Goal: Task Accomplishment & Management: Complete application form

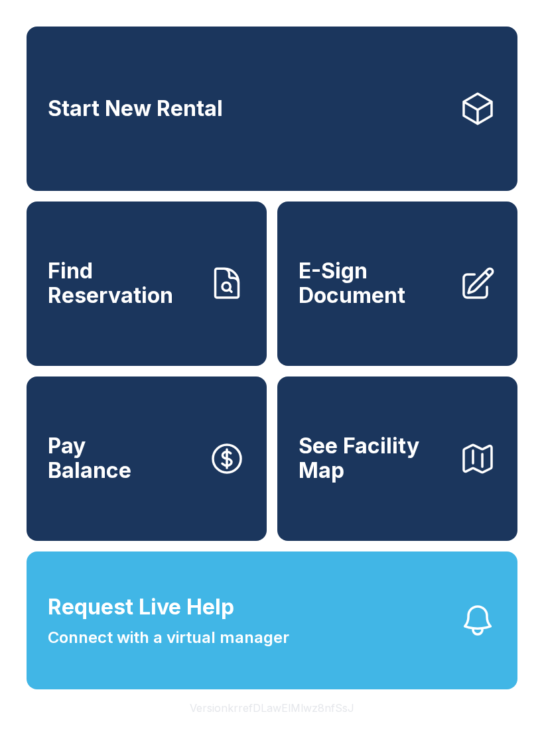
click at [335, 686] on button "Request Live Help Connect with a virtual manager" at bounding box center [272, 621] width 491 height 138
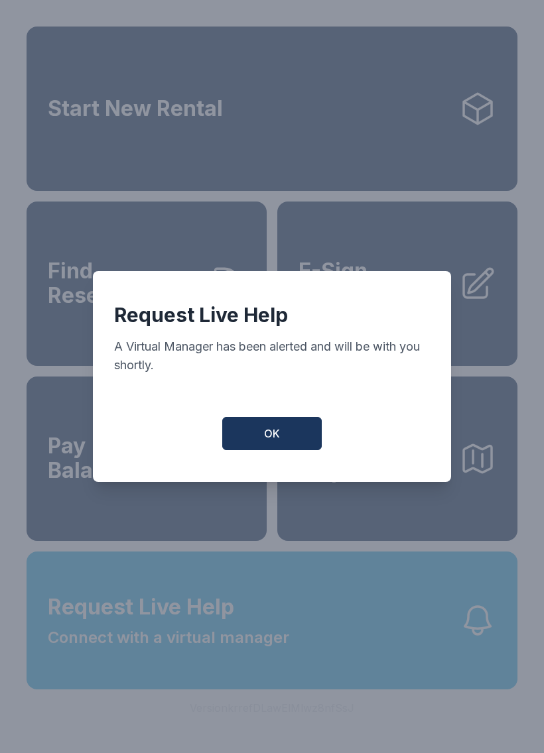
click at [285, 443] on button "OK" at bounding box center [271, 433] width 99 height 33
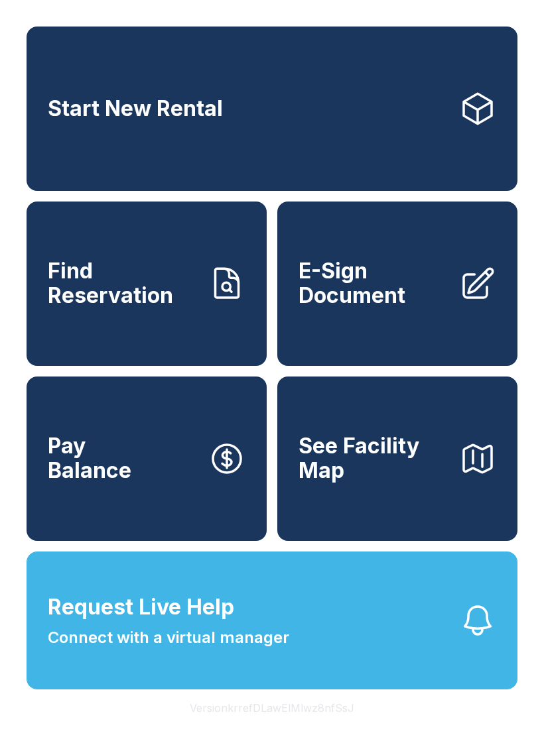
click at [165, 357] on link "Find Reservation" at bounding box center [147, 284] width 240 height 164
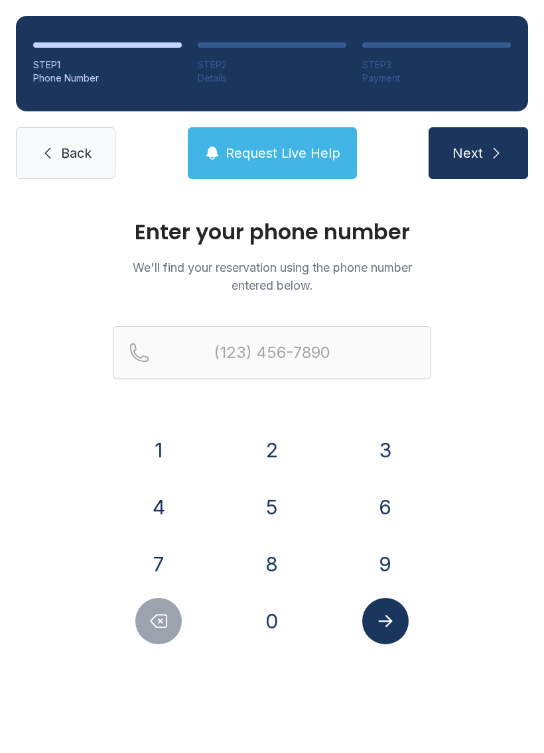
click at [403, 566] on button "9" at bounding box center [385, 564] width 46 height 46
click at [176, 455] on button "1" at bounding box center [158, 450] width 46 height 46
click at [161, 513] on button "4" at bounding box center [158, 507] width 46 height 46
click at [168, 565] on button "7" at bounding box center [158, 564] width 46 height 46
click at [283, 641] on button "0" at bounding box center [272, 621] width 46 height 46
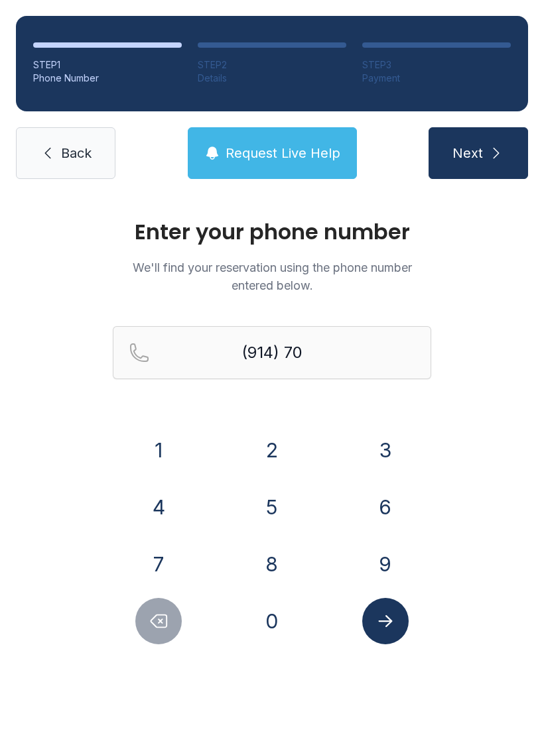
click at [173, 499] on button "4" at bounding box center [158, 507] width 46 height 46
click at [178, 572] on button "7" at bounding box center [158, 564] width 46 height 46
click at [285, 523] on button "5" at bounding box center [272, 507] width 46 height 46
click at [275, 653] on div "Enter your phone number We'll find your reservation using the phone number ente…" at bounding box center [272, 446] width 544 height 503
click at [285, 616] on button "0" at bounding box center [272, 621] width 46 height 46
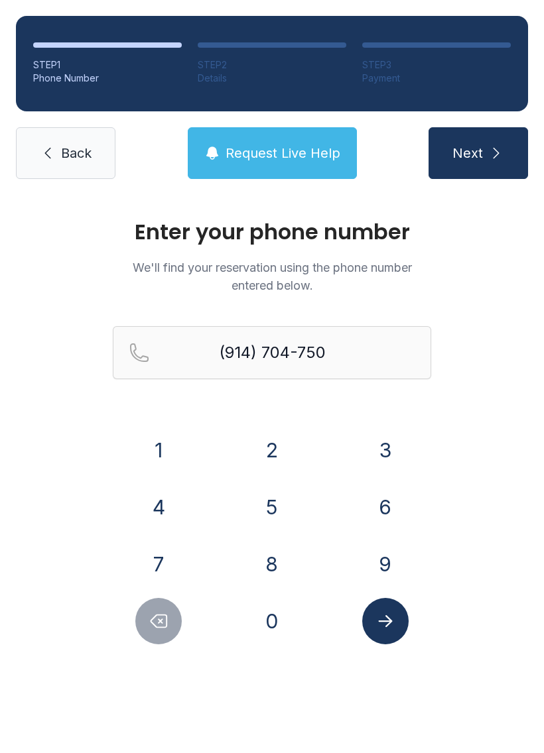
click at [169, 513] on button "4" at bounding box center [158, 507] width 46 height 46
click at [395, 621] on button "Submit lookup form" at bounding box center [385, 621] width 46 height 46
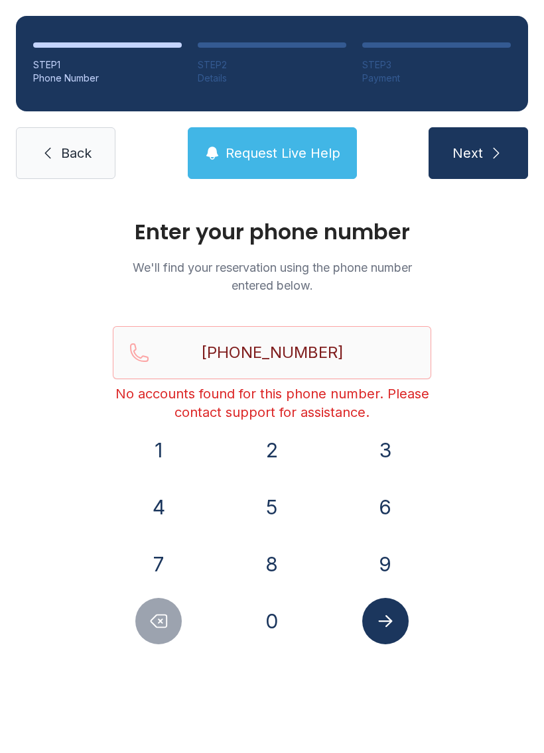
click at [161, 635] on button "Delete number" at bounding box center [158, 621] width 46 height 46
type input "(914) 704-750"
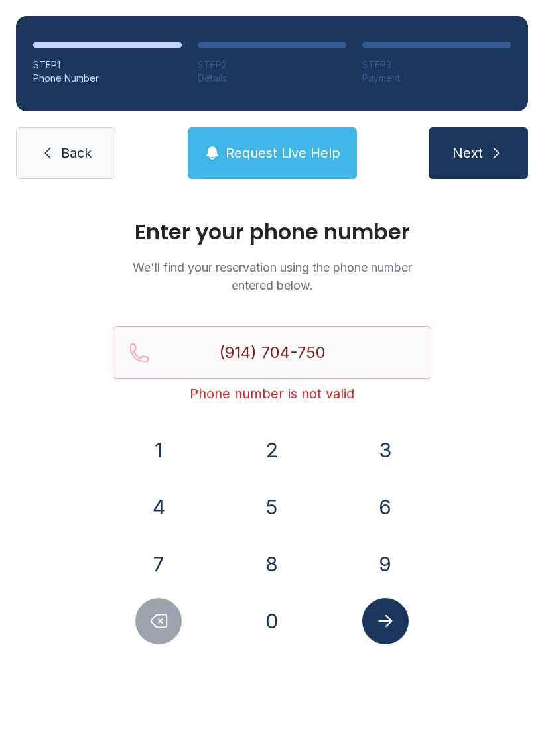
click at [262, 162] on span "Request Live Help" at bounding box center [283, 153] width 115 height 19
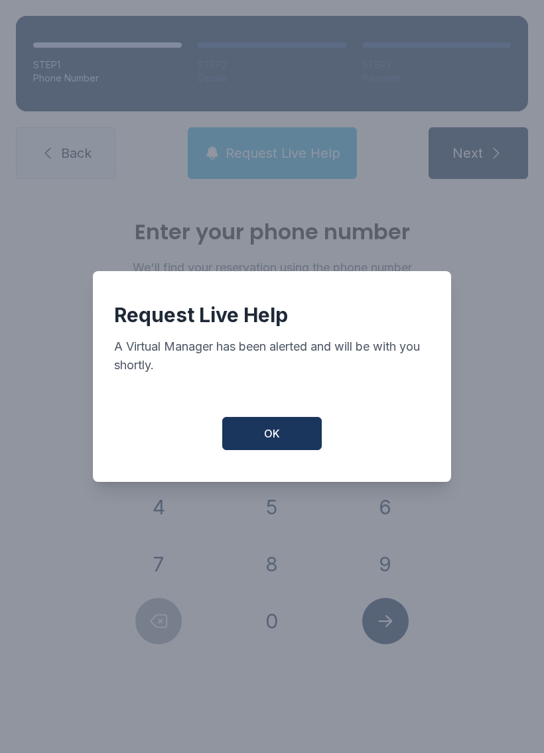
click at [273, 442] on span "OK" at bounding box center [272, 434] width 16 height 16
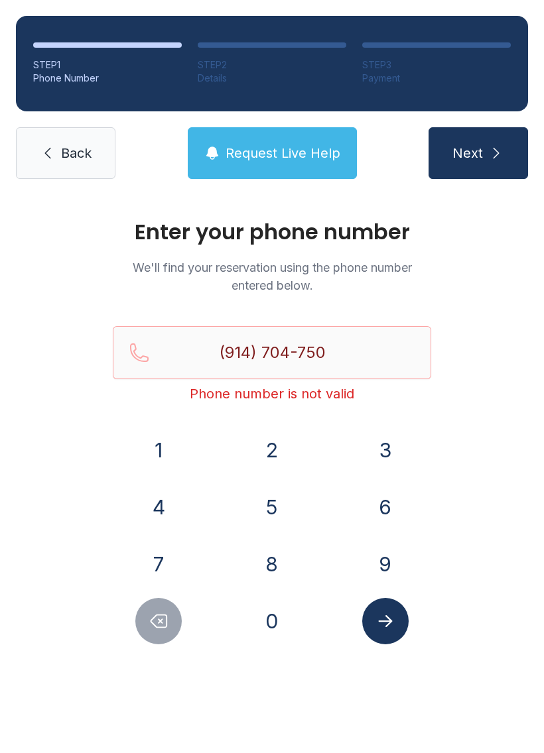
click at [82, 168] on link "Back" at bounding box center [65, 153] width 99 height 52
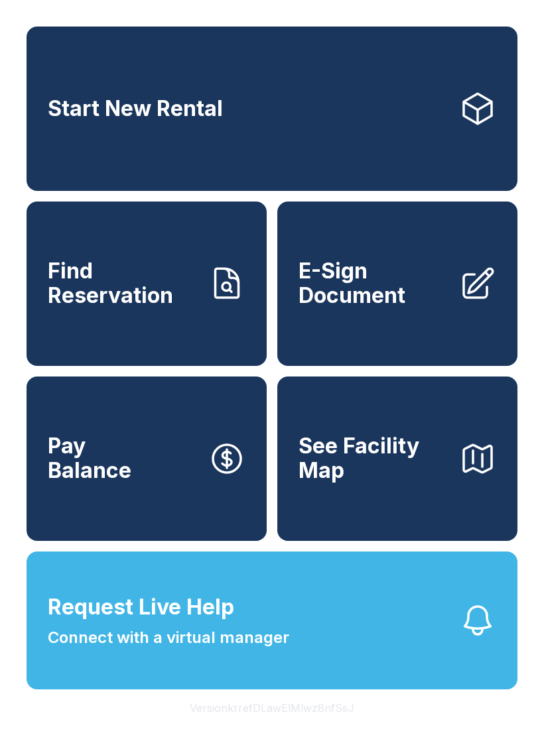
click at [86, 161] on link "Start New Rental" at bounding box center [272, 109] width 491 height 164
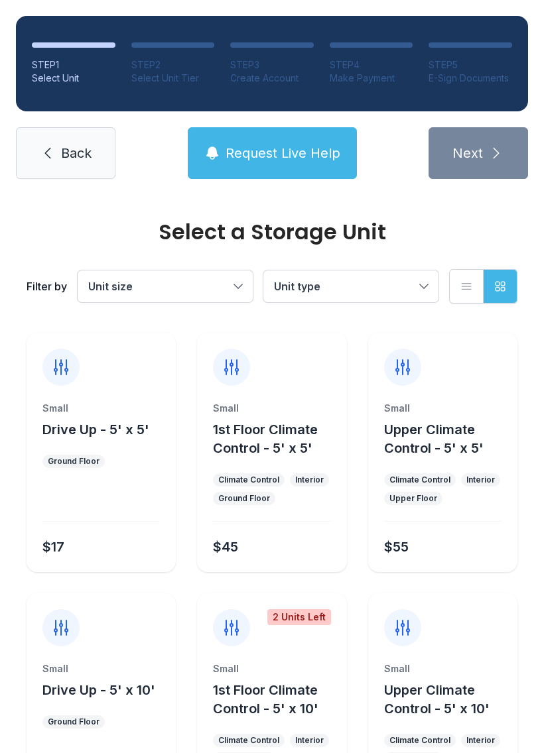
click at [97, 163] on link "Back" at bounding box center [65, 153] width 99 height 52
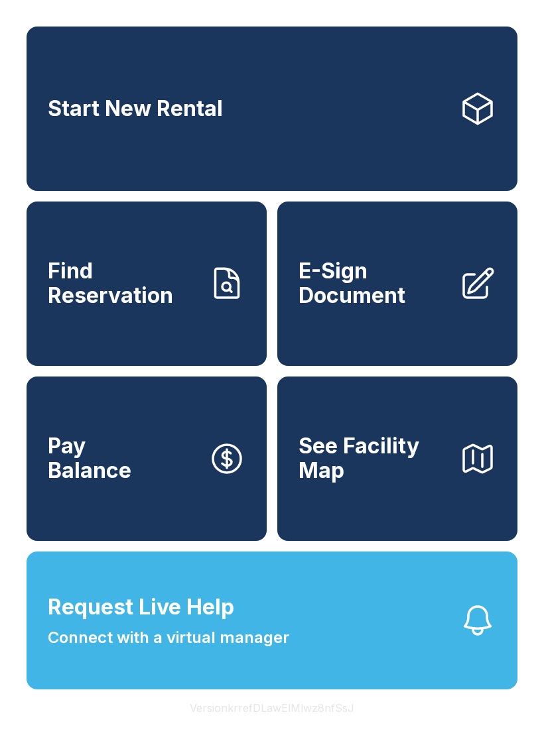
click at [397, 655] on button "Request Live Help Connect with a virtual manager" at bounding box center [272, 621] width 491 height 138
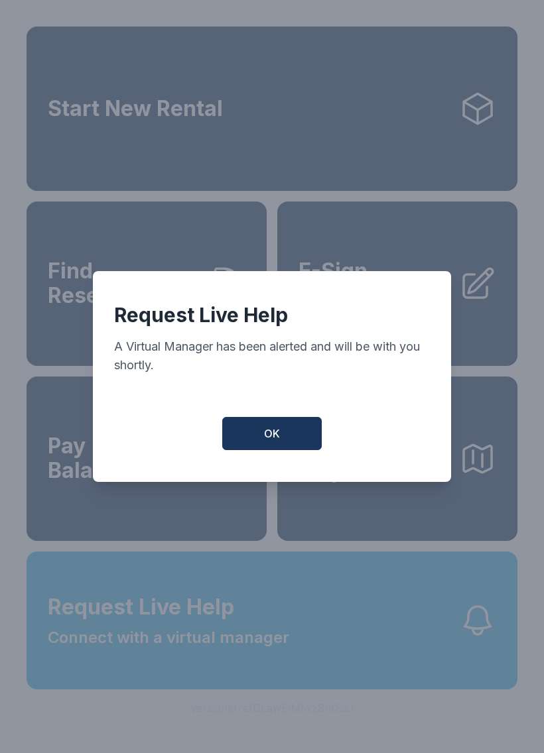
click at [290, 426] on button "OK" at bounding box center [271, 433] width 99 height 33
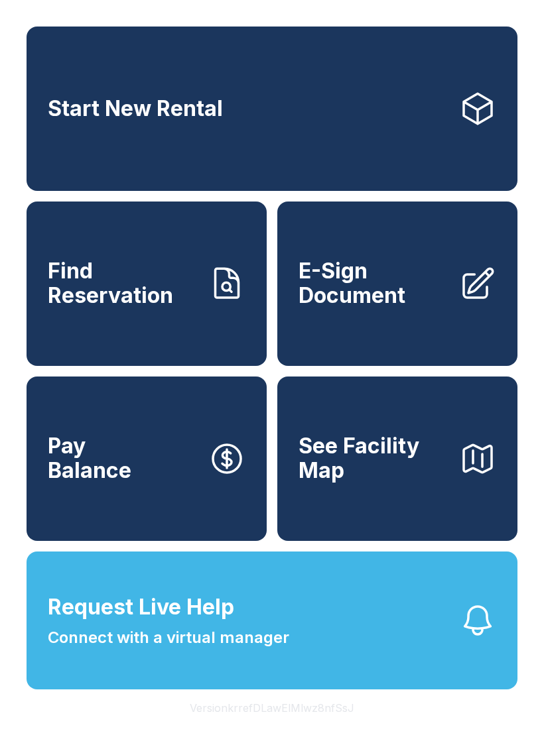
click at [379, 641] on button "Request Live Help Connect with a virtual manager" at bounding box center [272, 621] width 491 height 138
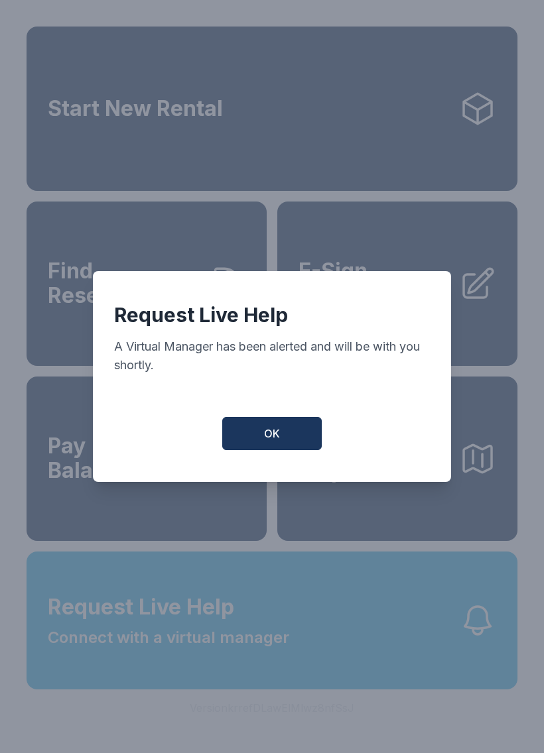
click at [269, 434] on span "OK" at bounding box center [272, 434] width 16 height 16
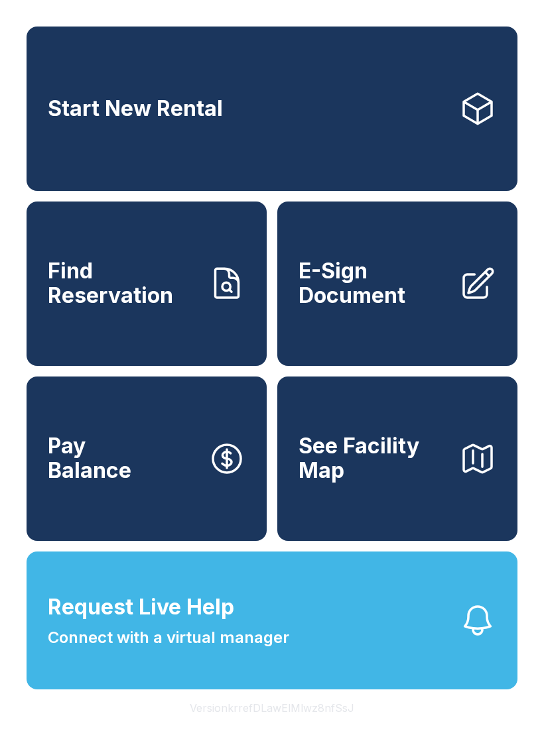
click at [397, 670] on button "Request Live Help Connect with a virtual manager" at bounding box center [272, 621] width 491 height 138
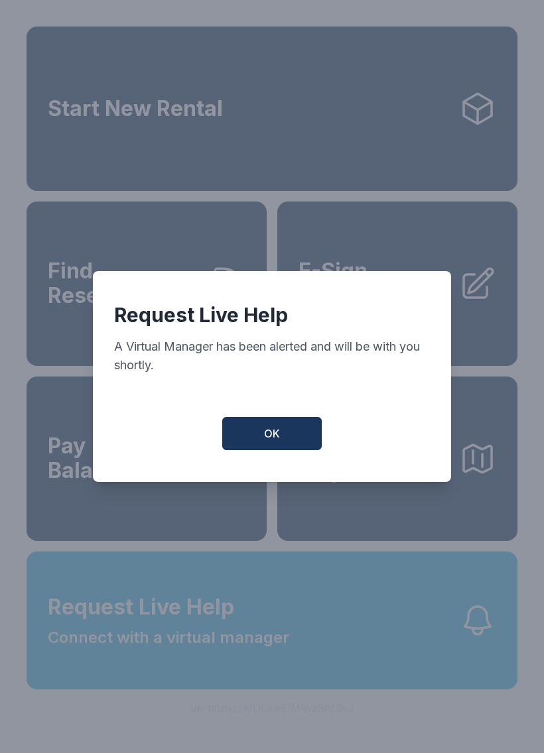
click at [285, 448] on button "OK" at bounding box center [271, 433] width 99 height 33
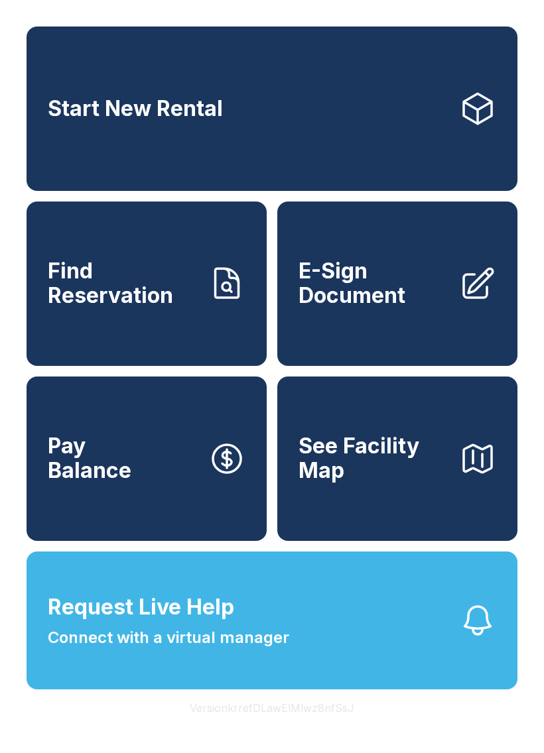
click at [385, 654] on button "Request Live Help Connect with a virtual manager" at bounding box center [272, 621] width 491 height 138
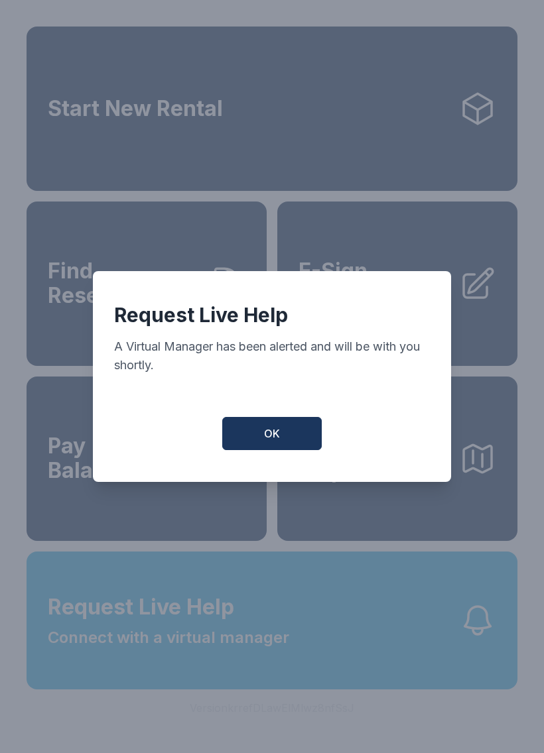
click at [272, 442] on span "OK" at bounding box center [272, 434] width 16 height 16
